Goal: Navigation & Orientation: Find specific page/section

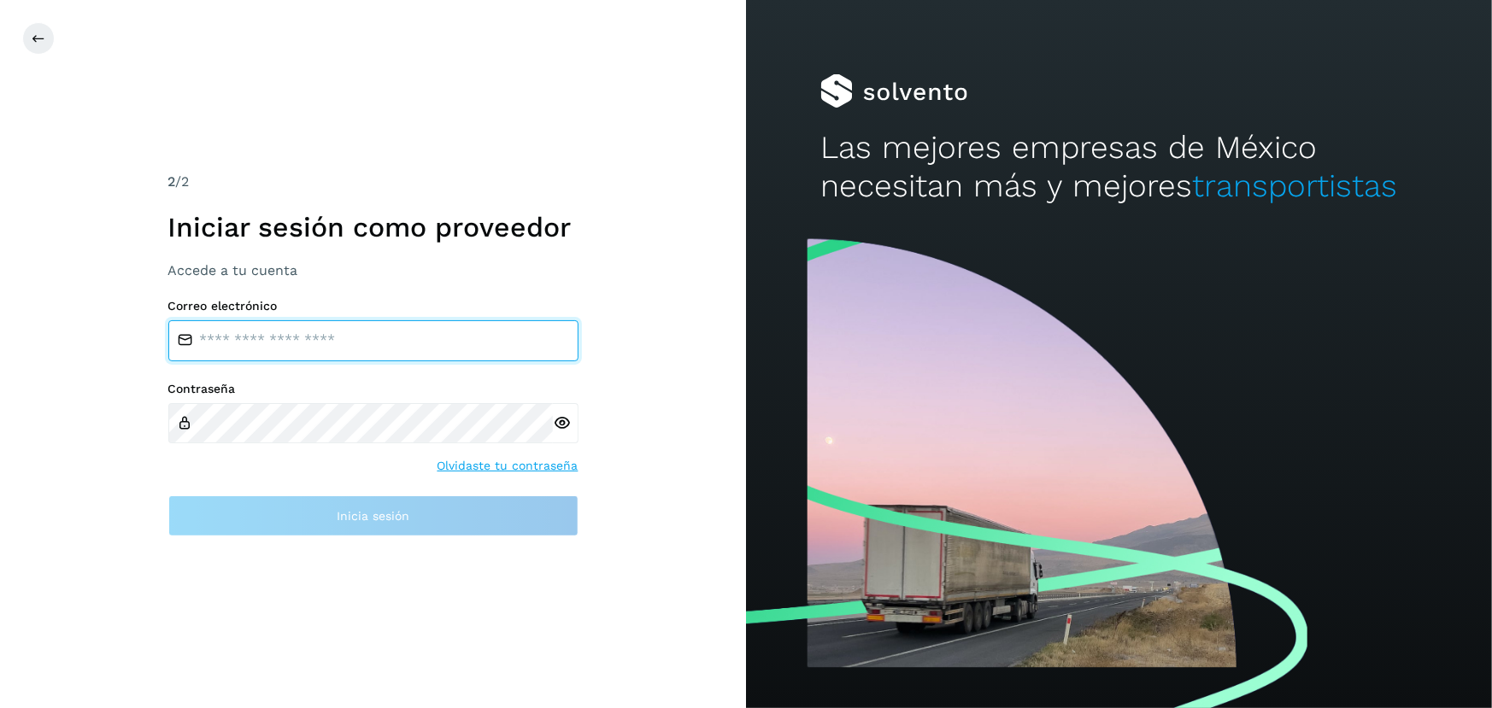
click at [426, 343] on input "email" at bounding box center [373, 340] width 410 height 41
type input "**********"
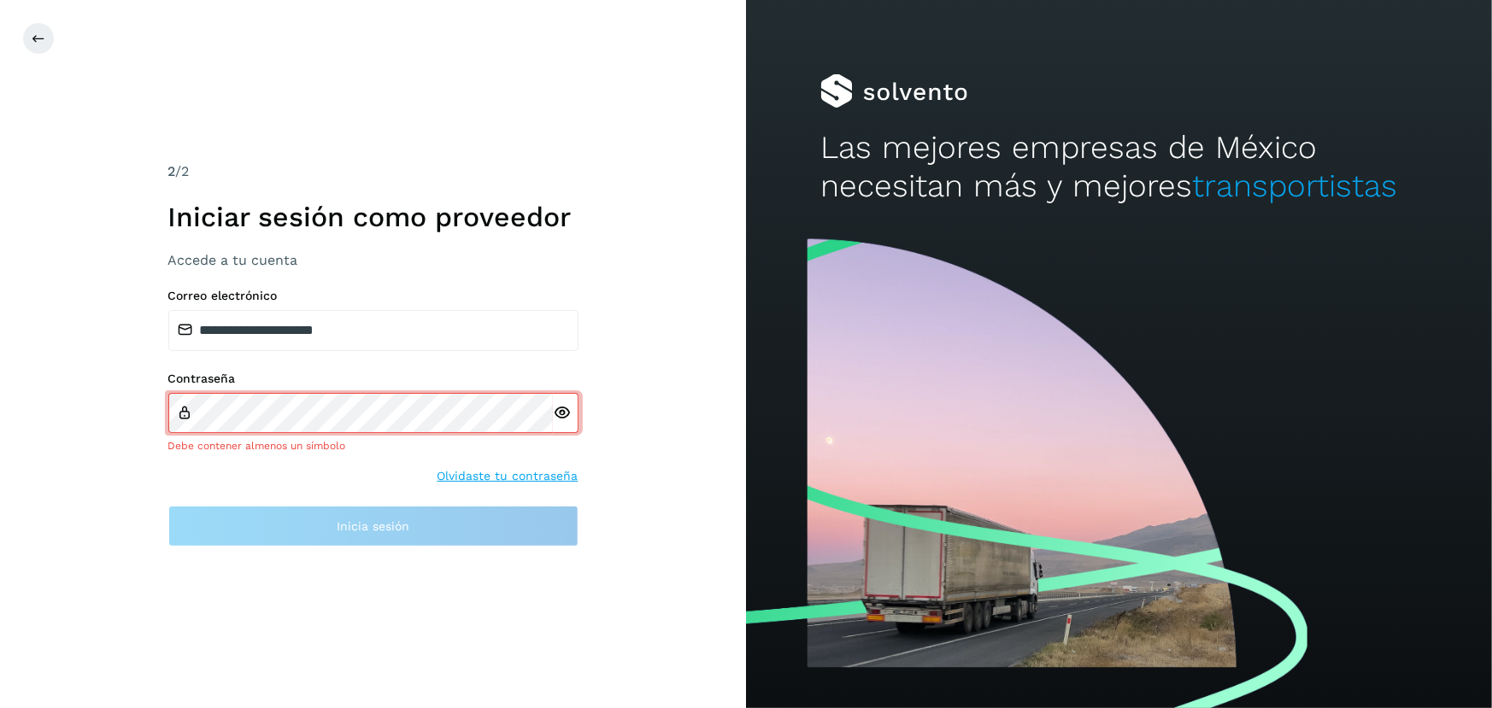
click at [571, 426] on div at bounding box center [566, 413] width 26 height 41
click at [566, 416] on icon at bounding box center [562, 413] width 18 height 18
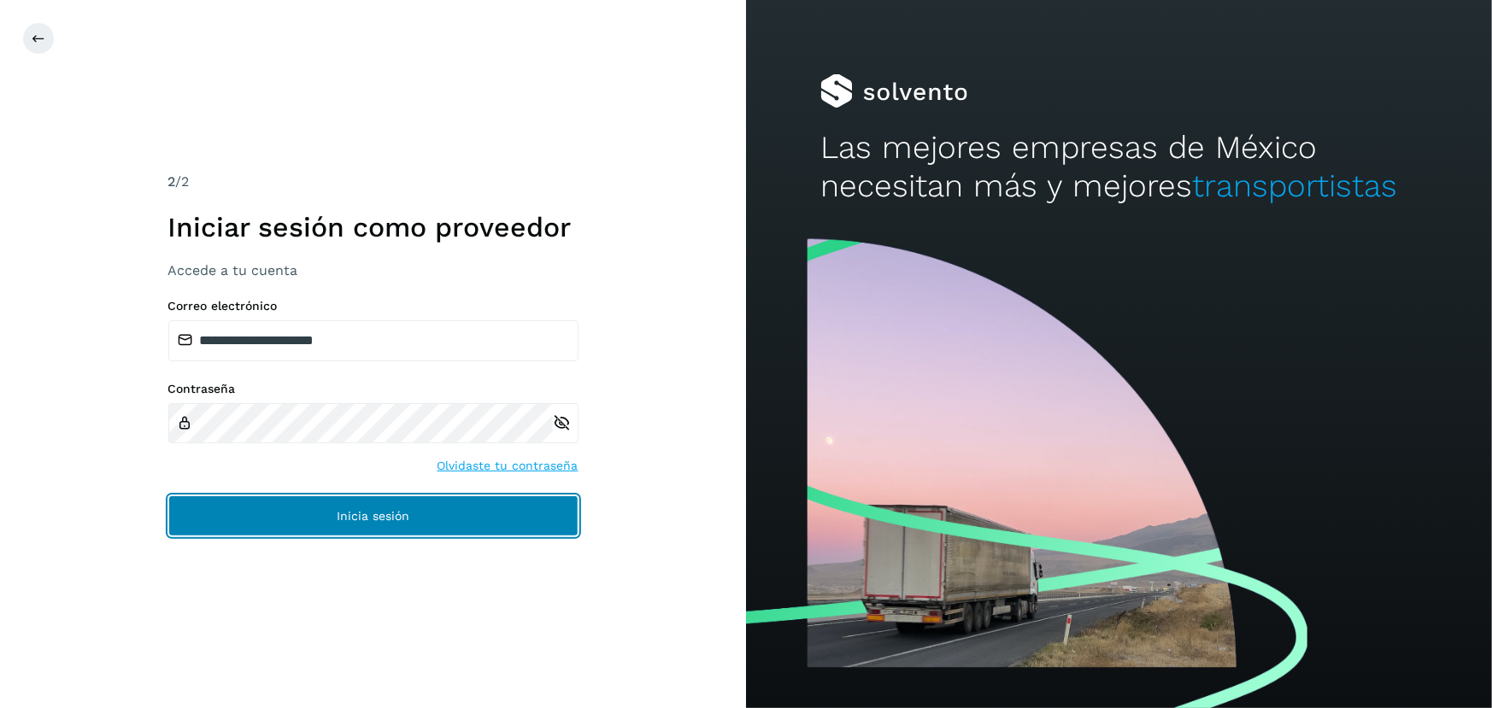
click at [441, 511] on button "Inicia sesión" at bounding box center [373, 516] width 410 height 41
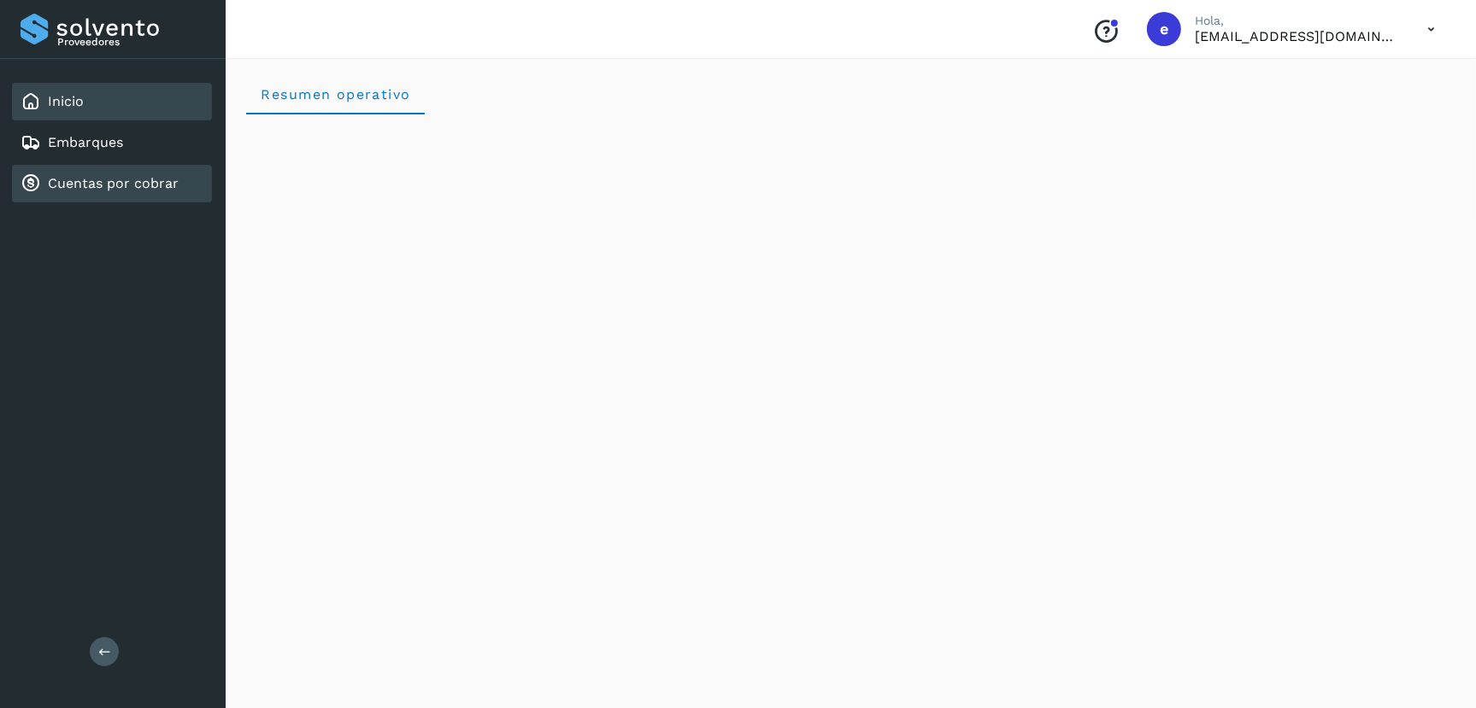
click at [66, 176] on link "Cuentas por cobrar" at bounding box center [113, 183] width 131 height 16
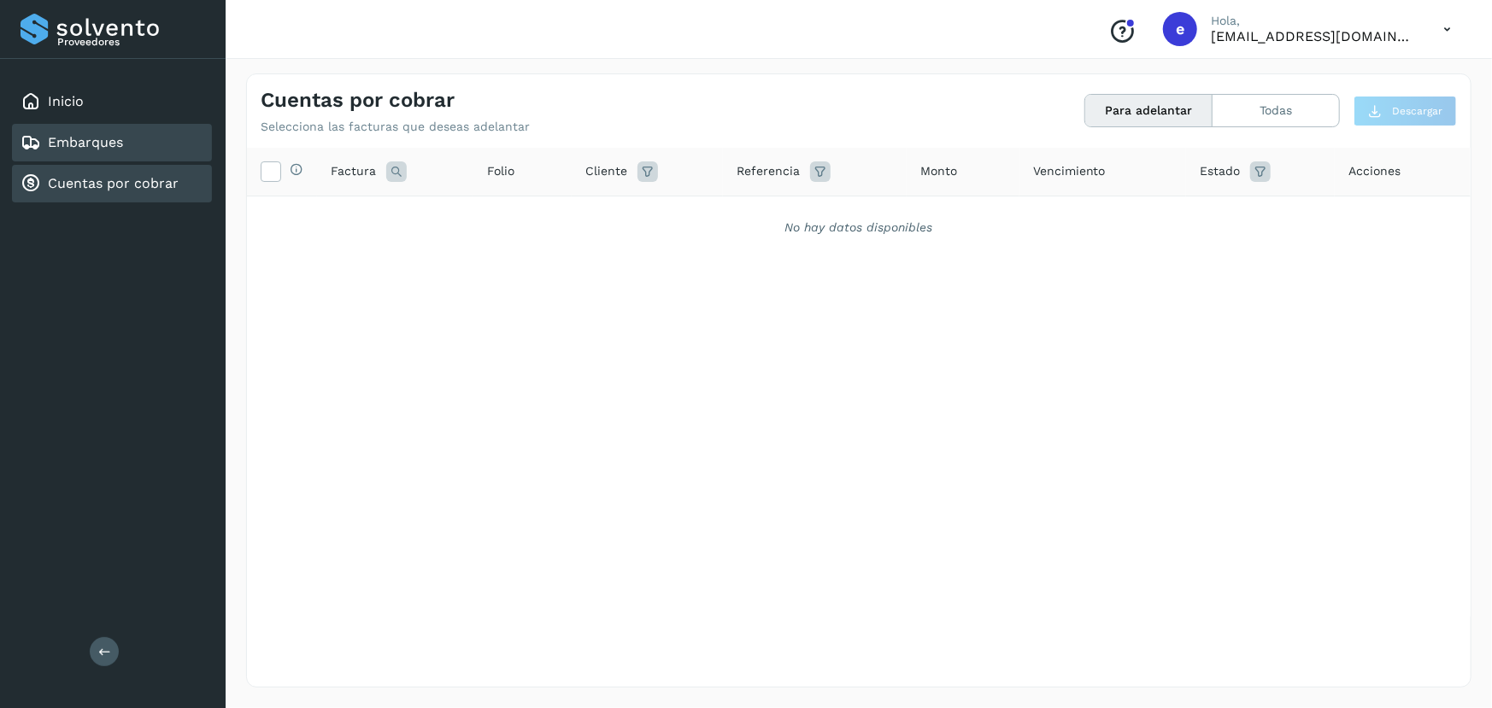
click at [113, 139] on link "Embarques" at bounding box center [85, 142] width 75 height 16
